Goal: Task Accomplishment & Management: Manage account settings

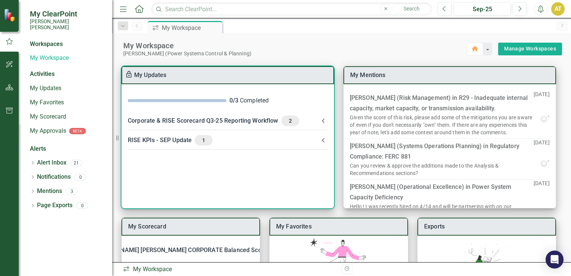
click at [183, 139] on div "RISE KPIs - SEP Update 1" at bounding box center [223, 140] width 191 height 10
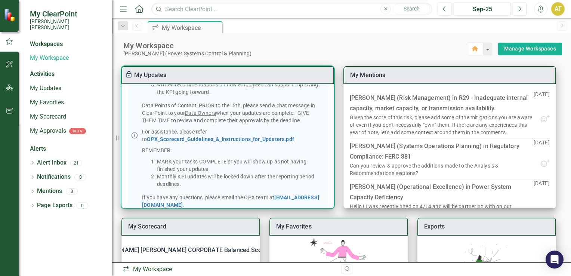
scroll to position [176, 0]
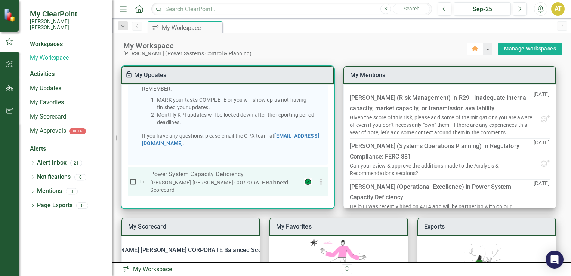
click at [187, 179] on p "Power System Capacity Deficiency" at bounding box center [224, 174] width 149 height 9
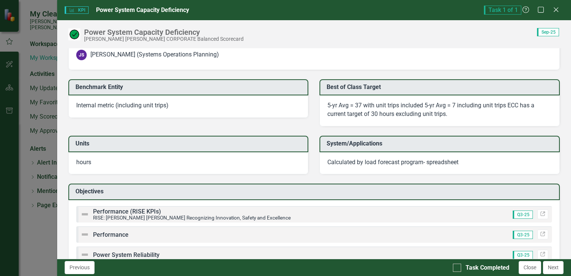
scroll to position [804, 0]
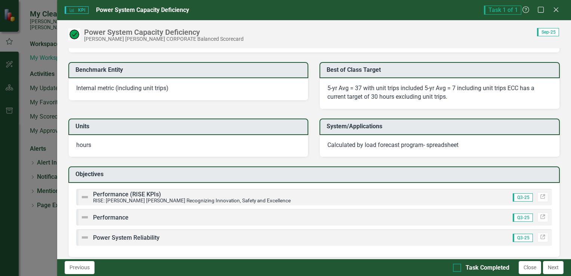
click at [458, 267] on div at bounding box center [457, 267] width 8 height 8
click at [458, 267] on input "Task Completed" at bounding box center [455, 265] width 5 height 5
checkbox input "true"
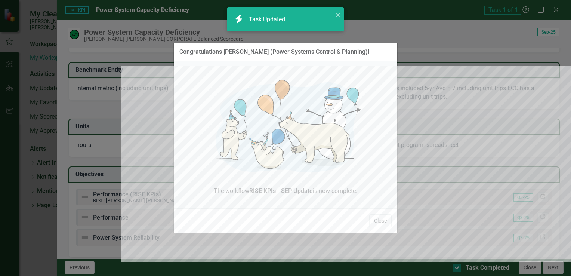
checkbox input "true"
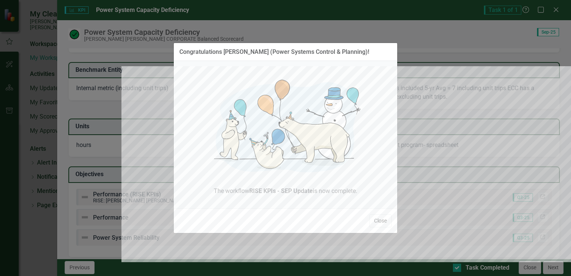
click at [383, 222] on button "Close" at bounding box center [380, 220] width 22 height 13
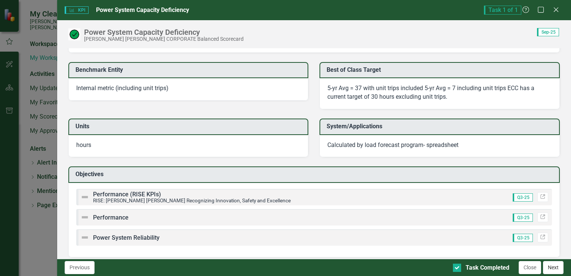
click at [554, 267] on button "Next" at bounding box center [553, 267] width 21 height 13
click at [557, 269] on button "Next" at bounding box center [553, 267] width 21 height 13
click at [554, 11] on icon "Close" at bounding box center [555, 9] width 9 height 7
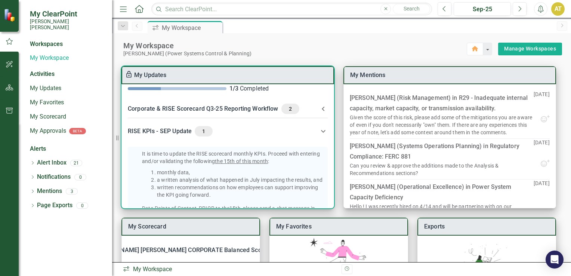
scroll to position [0, 0]
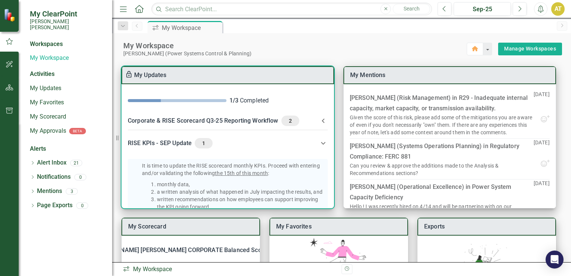
click at [294, 120] on span "2" at bounding box center [290, 120] width 12 height 7
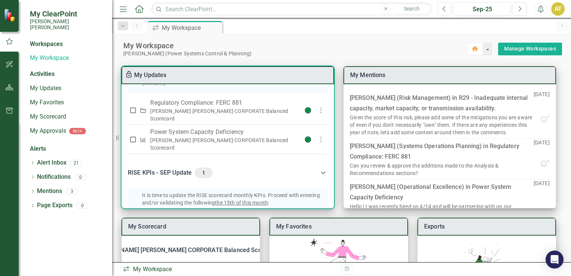
scroll to position [269, 0]
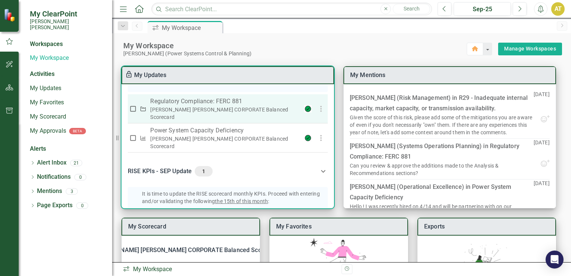
click at [197, 106] on p "Regulatory Compliance: FERC 881" at bounding box center [224, 101] width 149 height 9
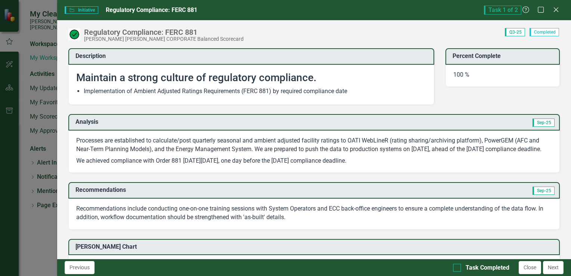
click at [458, 268] on div at bounding box center [457, 267] width 8 height 8
click at [458, 268] on input "Task Completed" at bounding box center [455, 265] width 5 height 5
checkbox input "true"
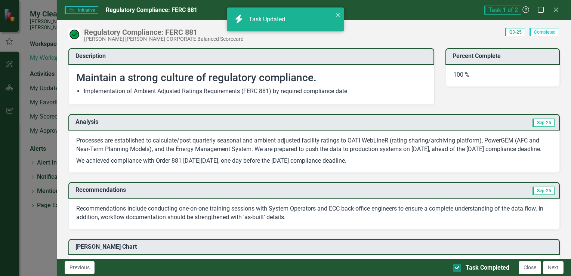
checkbox input "true"
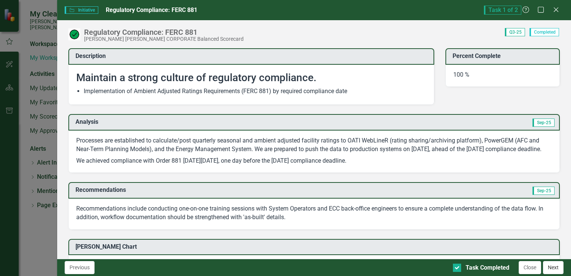
click at [557, 267] on button "Next" at bounding box center [553, 267] width 21 height 13
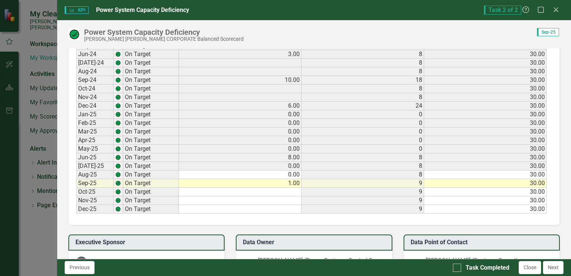
scroll to position [548, 0]
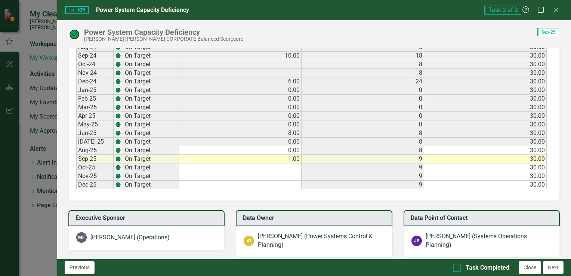
click at [456, 267] on input "Task Completed" at bounding box center [455, 265] width 5 height 5
checkbox input "true"
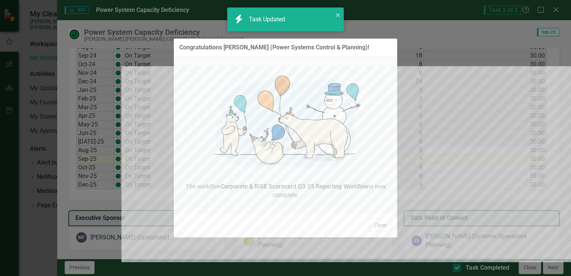
checkbox input "true"
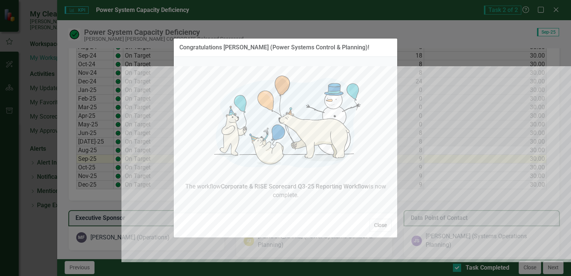
click at [378, 223] on button "Close" at bounding box center [380, 225] width 22 height 13
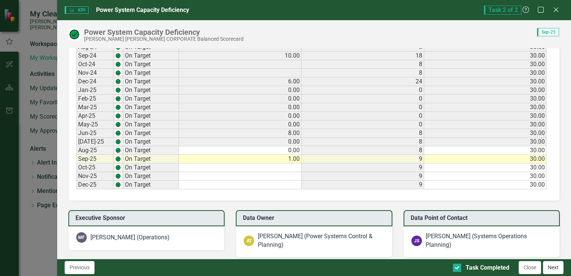
click at [553, 266] on button "Next" at bounding box center [553, 267] width 21 height 13
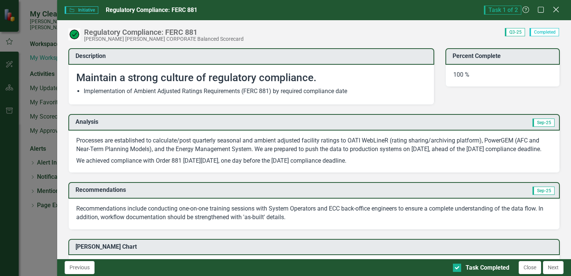
click at [557, 11] on icon at bounding box center [556, 10] width 6 height 6
